Goal: Transaction & Acquisition: Purchase product/service

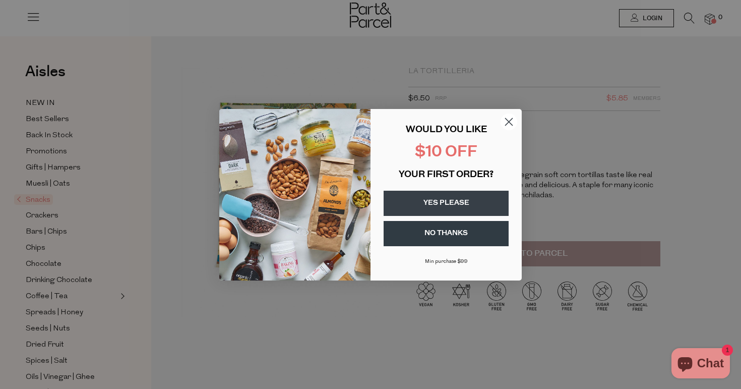
click at [504, 120] on circle "Close dialog" at bounding box center [508, 121] width 17 height 17
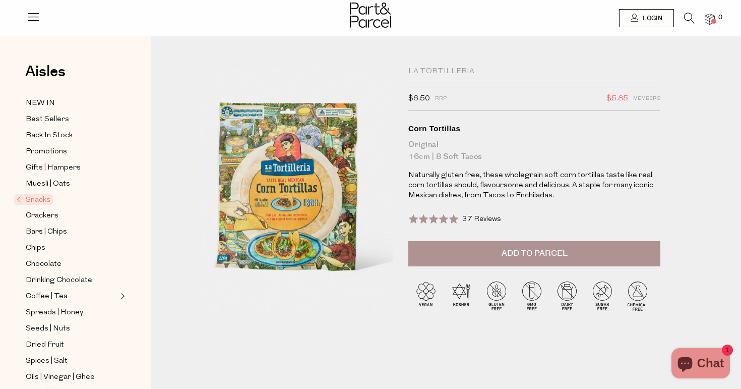
click at [538, 252] on span "Add to Parcel" at bounding box center [534, 253] width 66 height 12
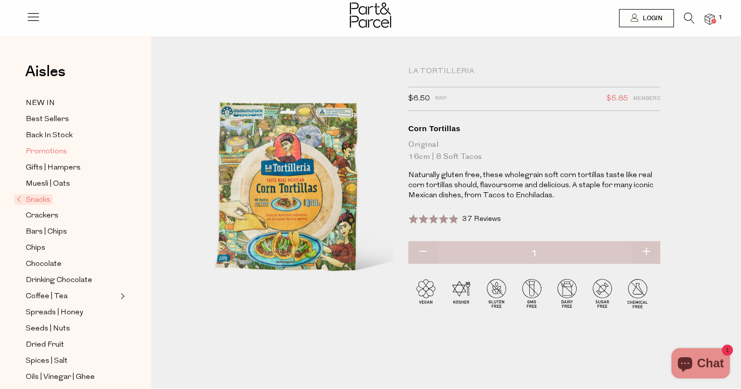
click at [55, 151] on span "Promotions" at bounding box center [46, 152] width 41 height 12
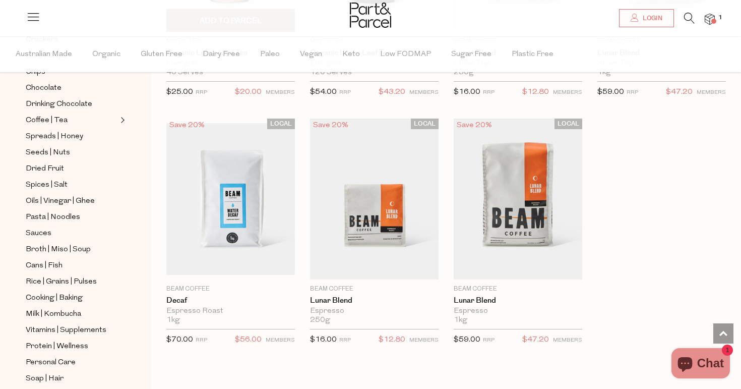
scroll to position [967, 0]
click at [50, 153] on span "Seeds | Nuts" at bounding box center [48, 153] width 44 height 12
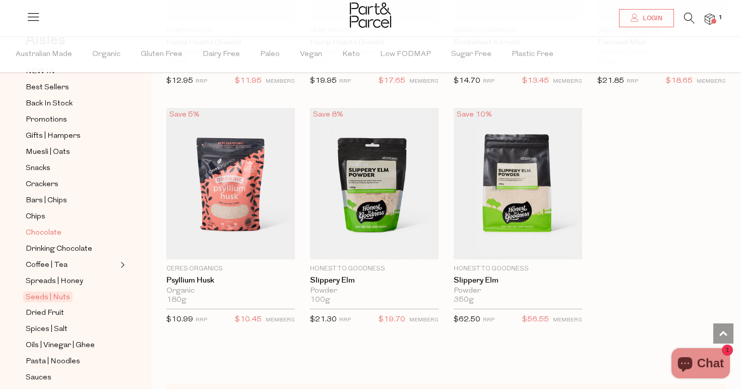
scroll to position [67, 0]
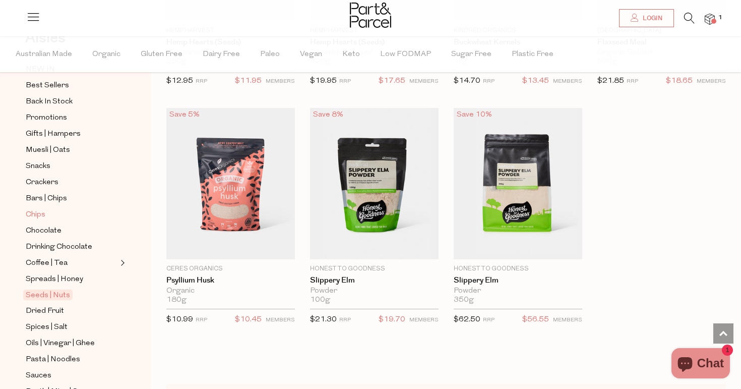
click at [40, 214] on span "Chips" at bounding box center [36, 215] width 20 height 12
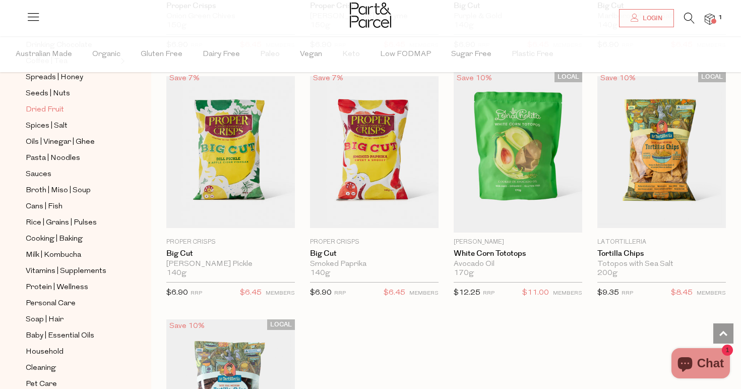
scroll to position [329, 0]
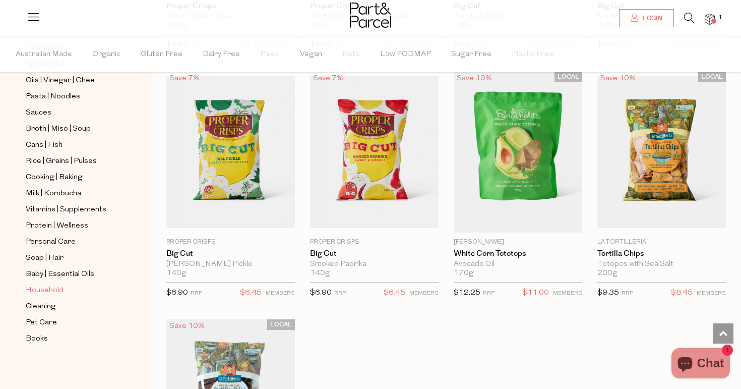
click at [50, 288] on span "Household" at bounding box center [45, 290] width 38 height 12
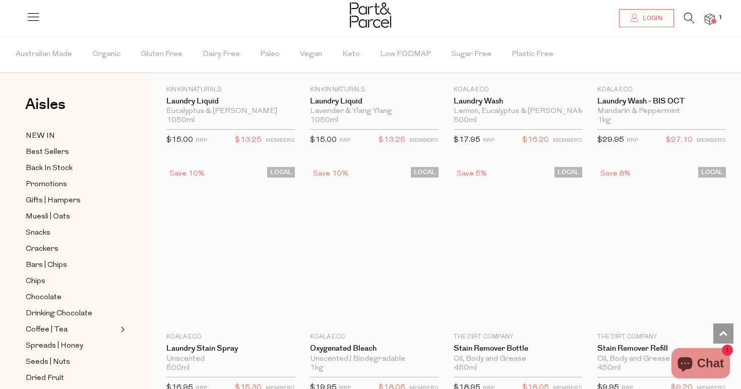
scroll to position [2597, 0]
